Goal: Find specific page/section: Find specific page/section

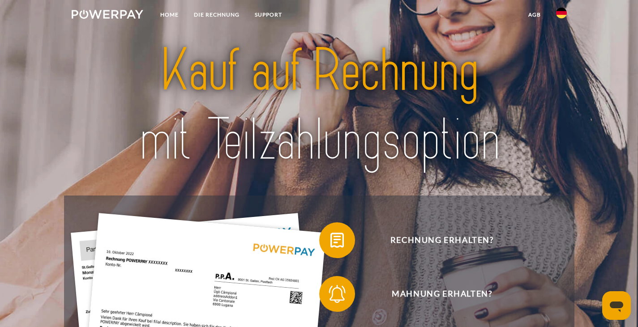
click at [564, 15] on img at bounding box center [561, 13] width 11 height 11
click at [563, 40] on img at bounding box center [561, 42] width 11 height 11
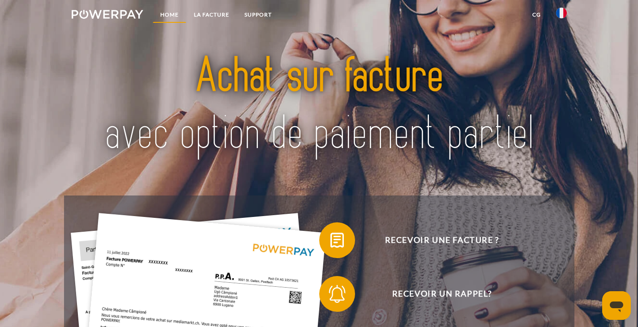
click at [171, 14] on link "Home" at bounding box center [170, 15] width 34 height 16
click at [210, 9] on link "LA FACTURE" at bounding box center [211, 15] width 51 height 16
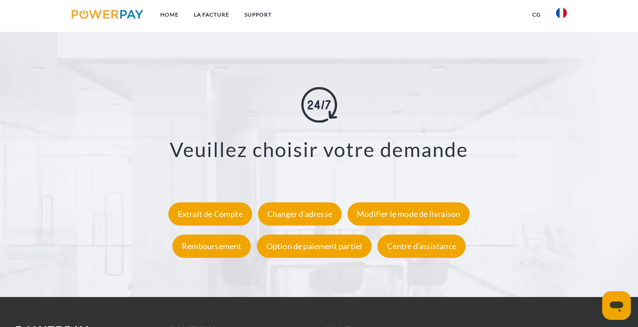
scroll to position [1569, 0]
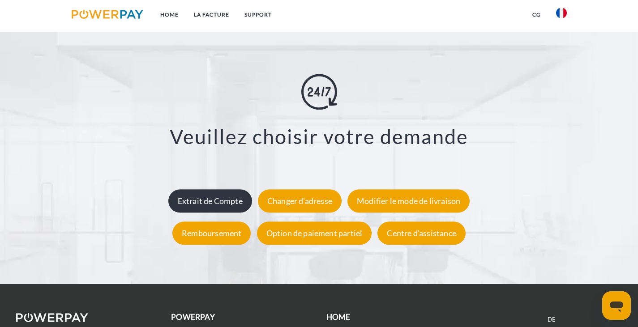
click at [219, 206] on div "Extrait de Compte" at bounding box center [210, 200] width 84 height 23
